Goal: Navigation & Orientation: Find specific page/section

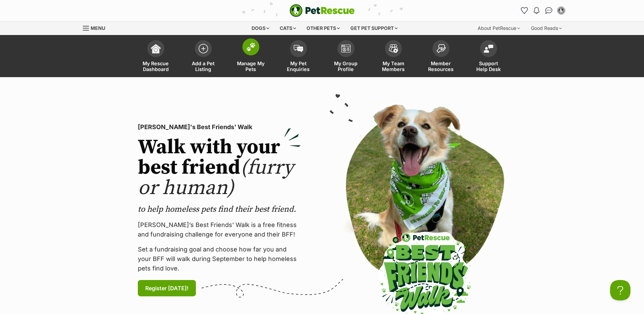
click at [248, 53] on span at bounding box center [250, 46] width 17 height 17
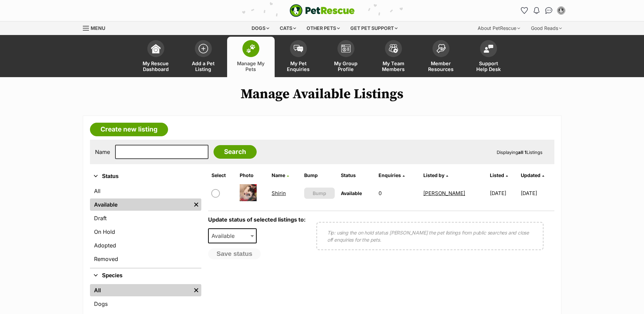
click at [249, 199] on img at bounding box center [248, 192] width 17 height 17
click at [277, 193] on link "Shirin" at bounding box center [278, 193] width 14 height 6
